Goal: Find specific page/section: Find specific page/section

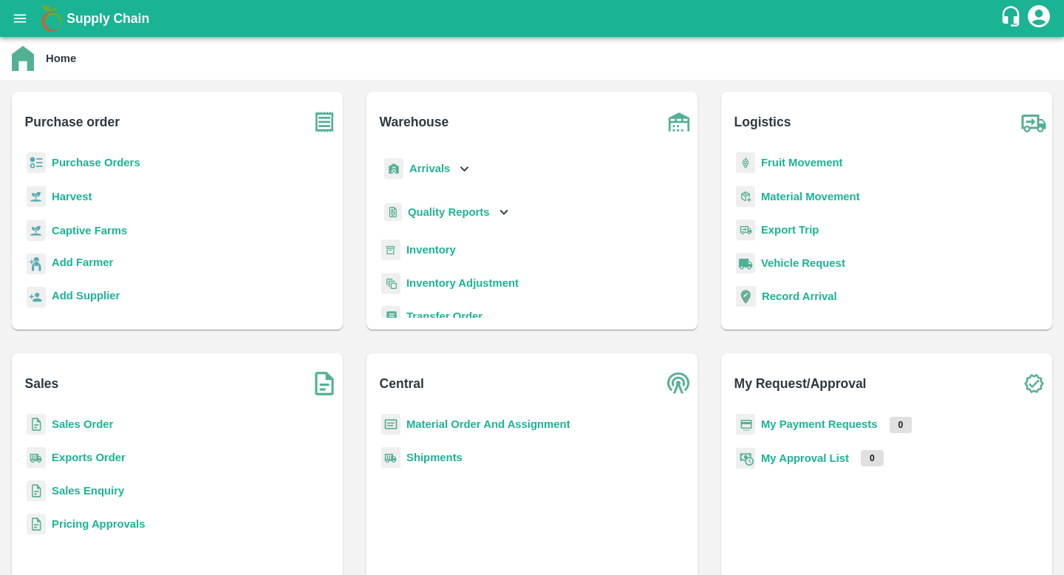
click at [131, 168] on b "Purchase Orders" at bounding box center [96, 163] width 89 height 12
click at [114, 147] on div "Purchase order Purchase Orders Harvest Captive Farms Add Farmer Add Supplier" at bounding box center [177, 211] width 331 height 238
click at [114, 167] on b "Purchase Orders" at bounding box center [96, 163] width 89 height 12
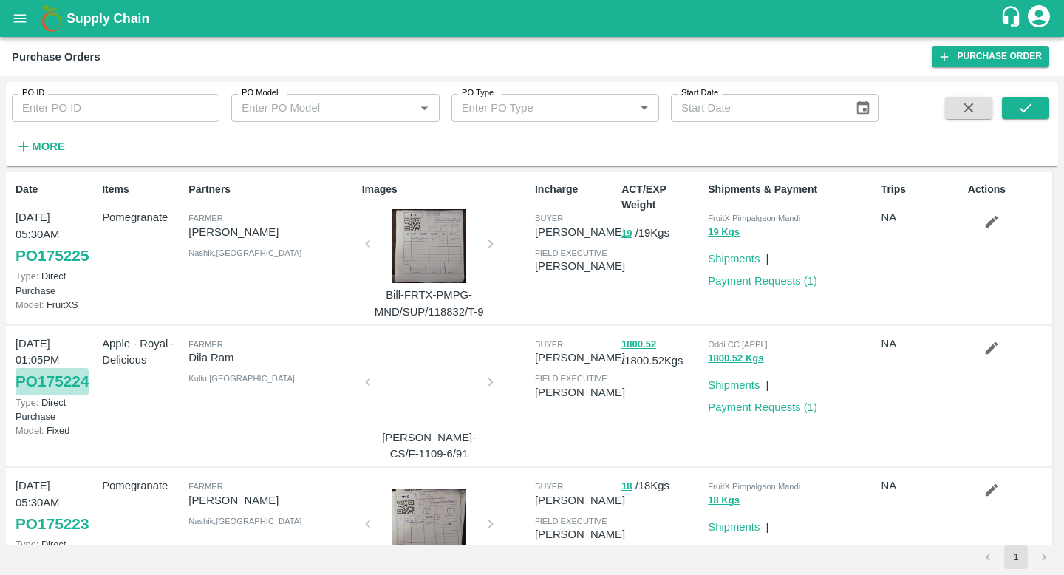
click at [49, 374] on link "PO 175224" at bounding box center [52, 381] width 73 height 27
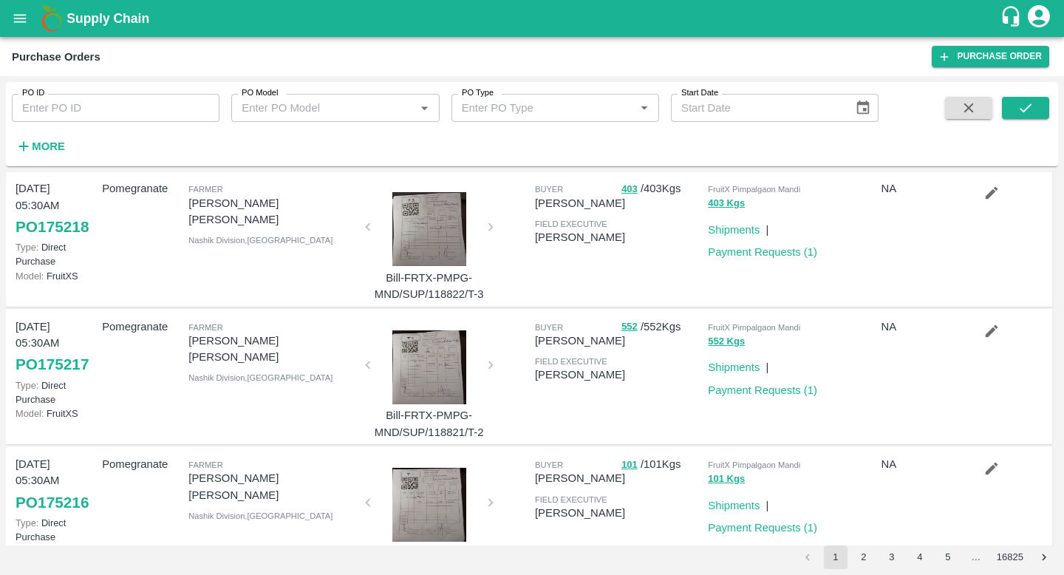
scroll to position [1036, 0]
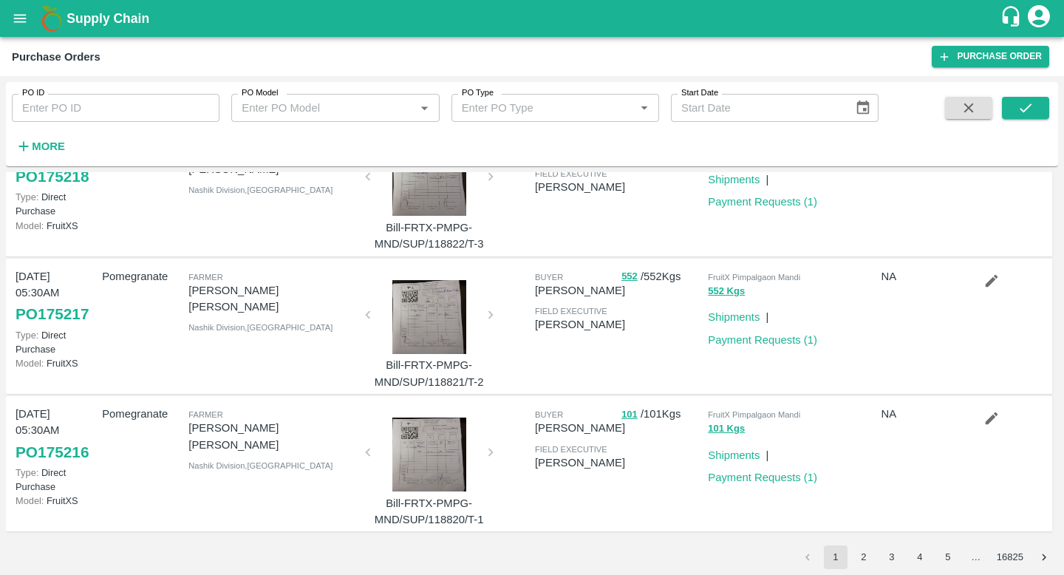
click at [115, 117] on input "PO ID" at bounding box center [116, 108] width 208 height 28
click at [316, 124] on div "PO ID PO ID PO Model PO Model   * PO Type PO Type   * Start Date Start Date More" at bounding box center [439, 120] width 878 height 77
click at [316, 111] on input "PO Model" at bounding box center [323, 107] width 174 height 19
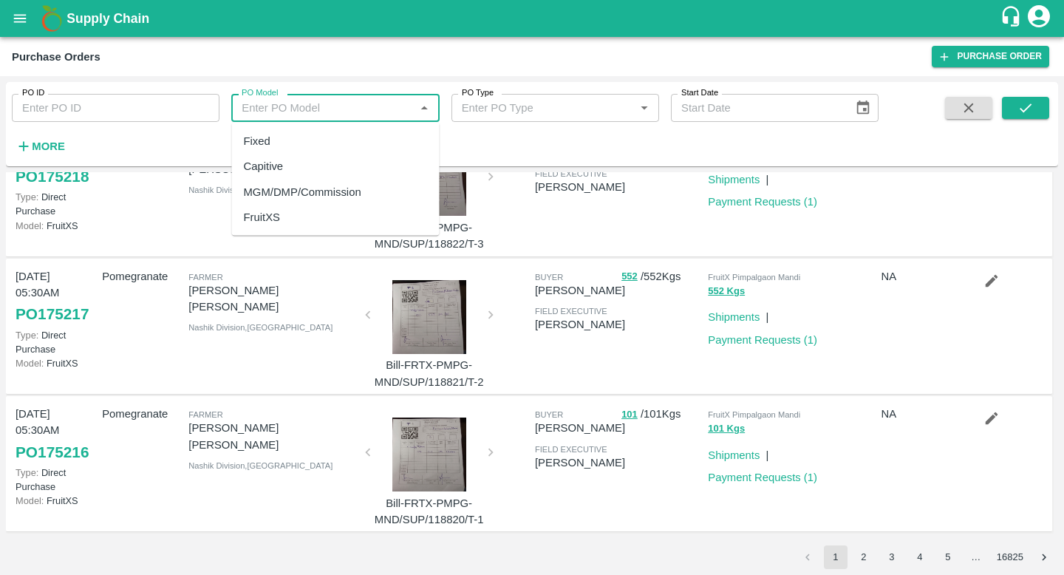
click at [273, 133] on div "Fixed" at bounding box center [336, 141] width 208 height 25
type input "Fixed"
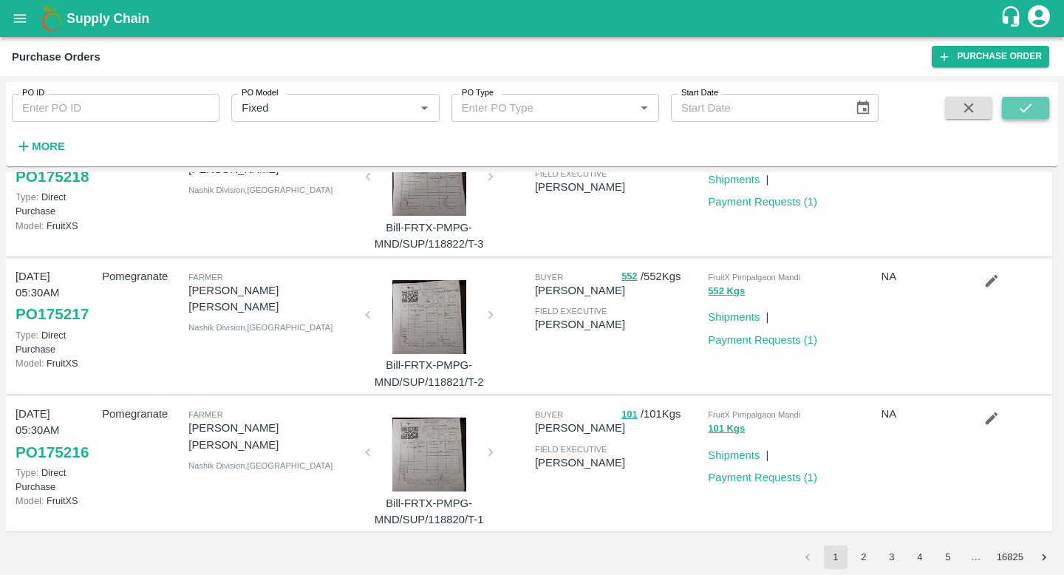
click at [1033, 110] on icon "submit" at bounding box center [1025, 108] width 16 height 16
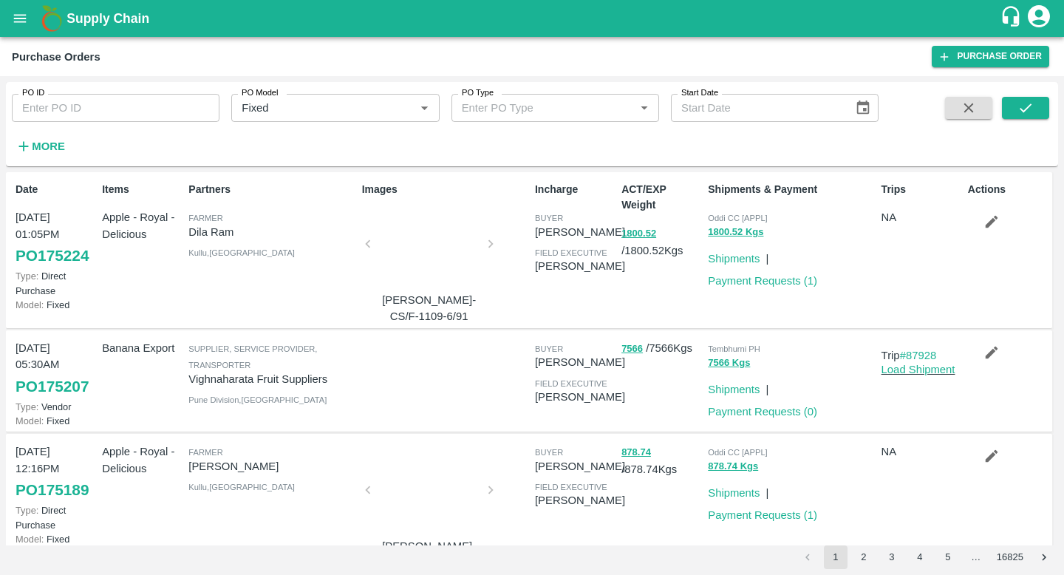
click at [76, 252] on link "PO 175224" at bounding box center [52, 255] width 73 height 27
